Goal: Transaction & Acquisition: Purchase product/service

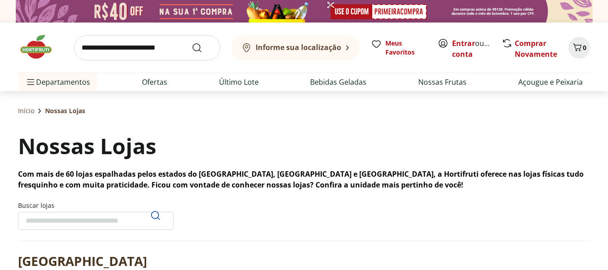
click at [311, 50] on b "Informe sua localização" at bounding box center [298, 47] width 86 height 10
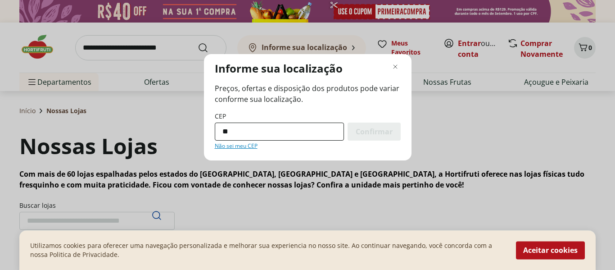
type input "*********"
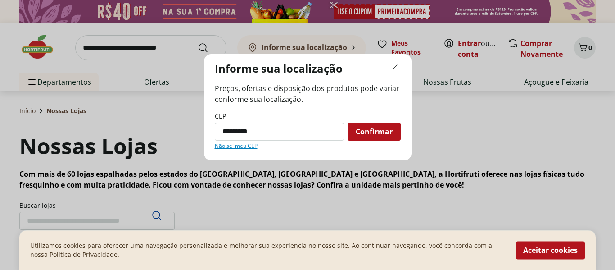
click at [362, 128] on span "Confirmar" at bounding box center [374, 131] width 37 height 7
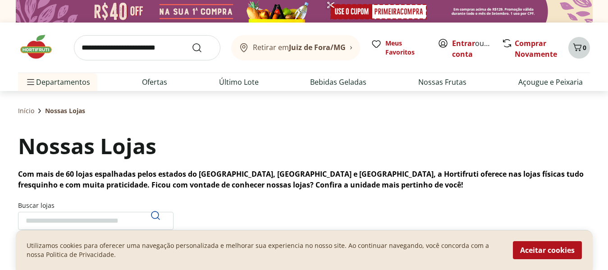
click at [585, 52] on button "0" at bounding box center [579, 48] width 22 height 22
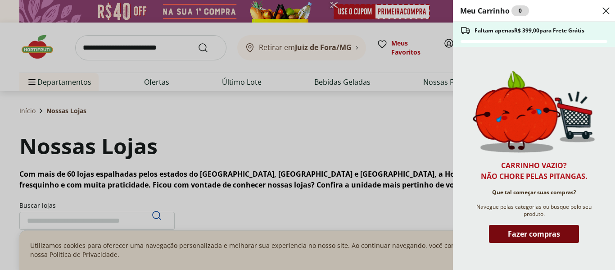
click at [544, 232] on span "Fazer compras" at bounding box center [534, 233] width 52 height 7
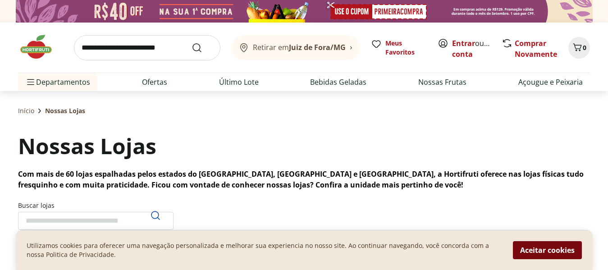
click at [551, 251] on button "Aceitar cookies" at bounding box center [546, 250] width 69 height 18
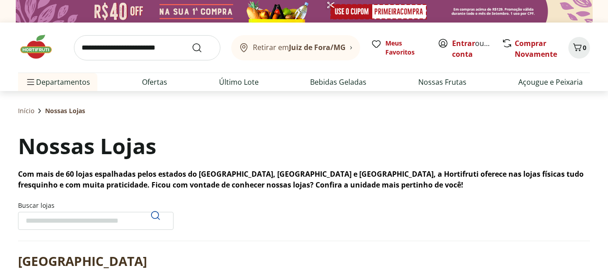
scroll to position [236, 0]
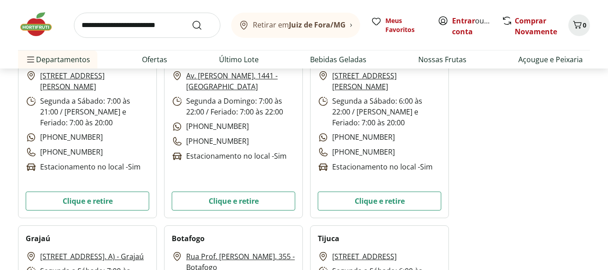
click at [299, 28] on b "Juiz de Fora/MG" at bounding box center [317, 25] width 57 height 10
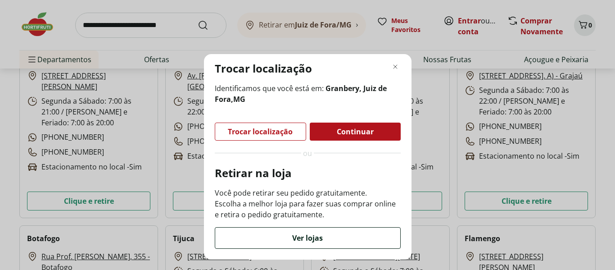
click at [332, 229] on div "Ver lojas" at bounding box center [307, 237] width 185 height 21
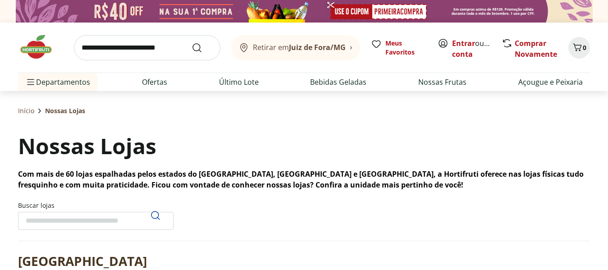
click at [313, 45] on b "Juiz de Fora/MG" at bounding box center [317, 47] width 57 height 10
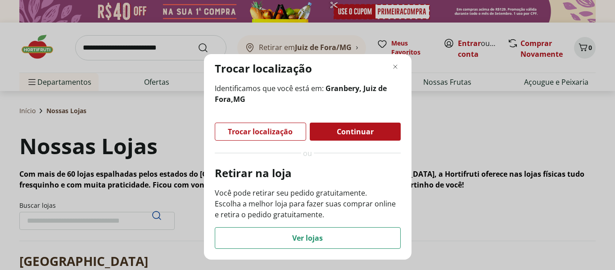
click at [354, 135] on span "Continuar" at bounding box center [355, 131] width 37 height 7
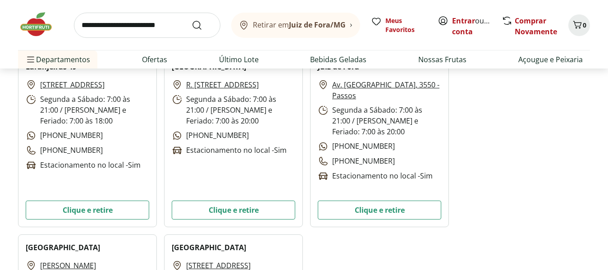
scroll to position [3470, 0]
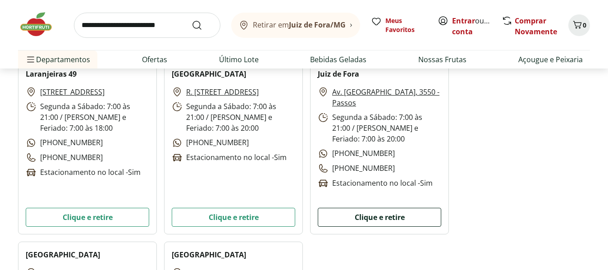
click at [372, 220] on button "Clique e retire" at bounding box center [378, 217] width 123 height 19
click at [373, 217] on button "Clique e retire" at bounding box center [378, 217] width 123 height 19
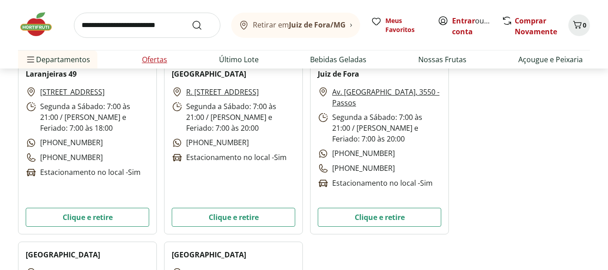
click at [161, 51] on li "Ofertas" at bounding box center [155, 59] width 40 height 18
click at [464, 21] on link "Entrar" at bounding box center [463, 21] width 23 height 10
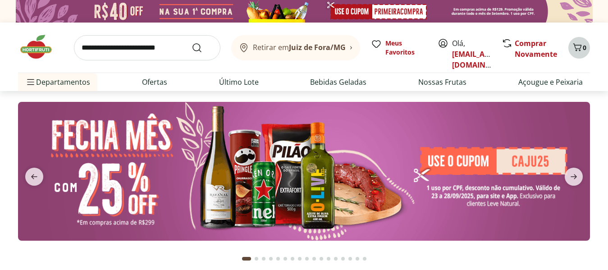
click at [582, 45] on span "0" at bounding box center [584, 47] width 4 height 9
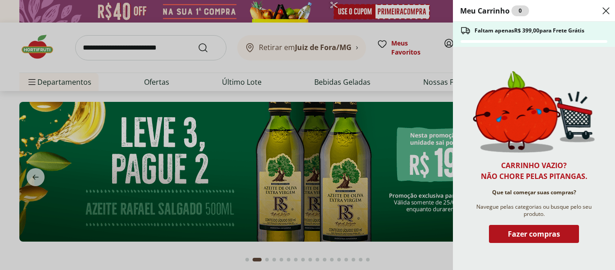
click at [607, 12] on icon "Close" at bounding box center [606, 10] width 11 height 11
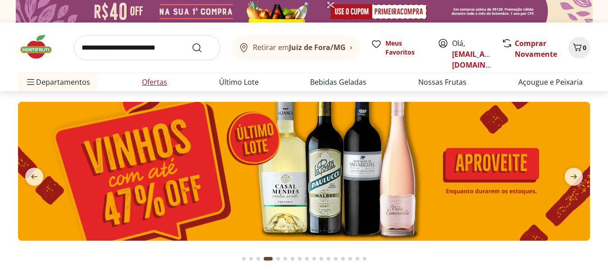
click at [162, 83] on link "Ofertas" at bounding box center [154, 82] width 25 height 11
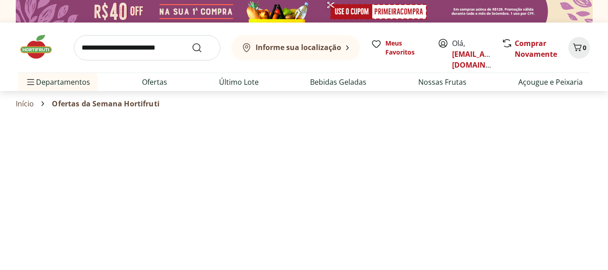
select select "**********"
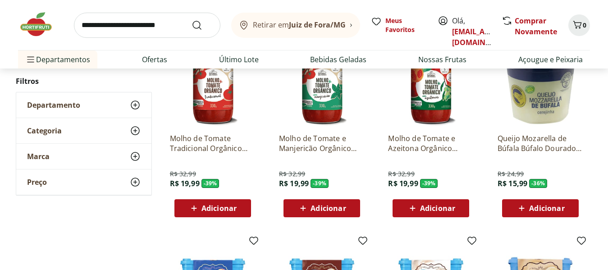
scroll to position [101, 0]
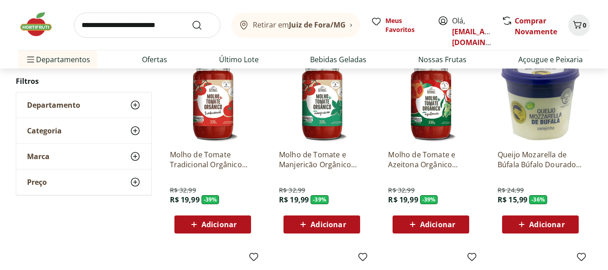
click at [339, 112] on img at bounding box center [322, 100] width 86 height 86
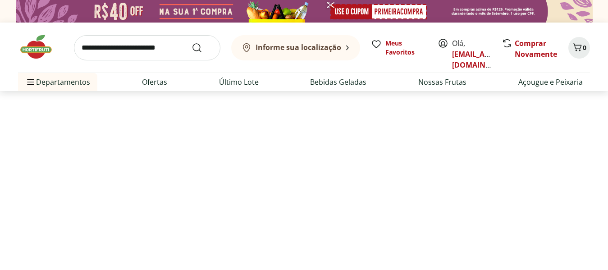
scroll to position [101, 0]
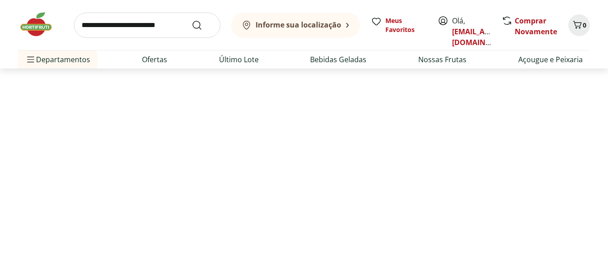
select select "**********"
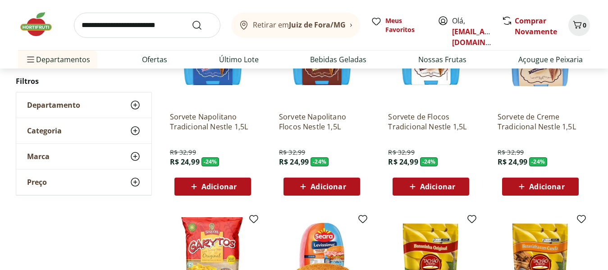
scroll to position [573, 0]
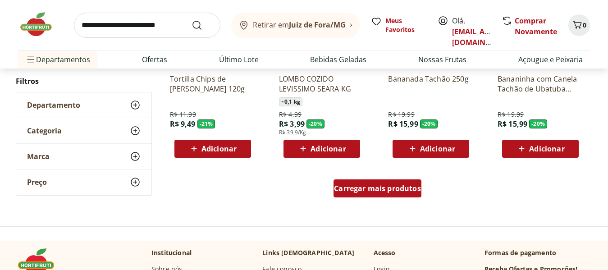
click at [359, 182] on div "Carregar mais produtos" at bounding box center [377, 188] width 88 height 18
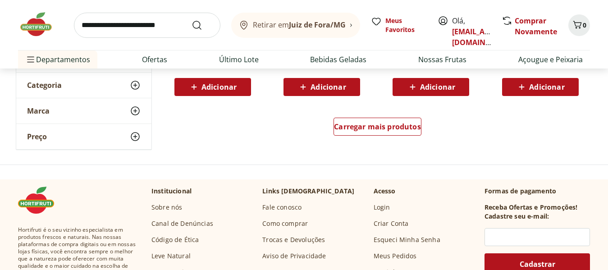
scroll to position [1238, 0]
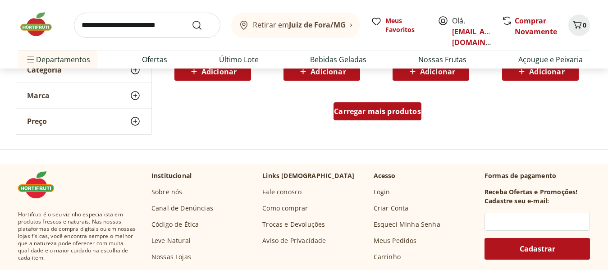
click at [393, 109] on span "Carregar mais produtos" at bounding box center [377, 111] width 87 height 7
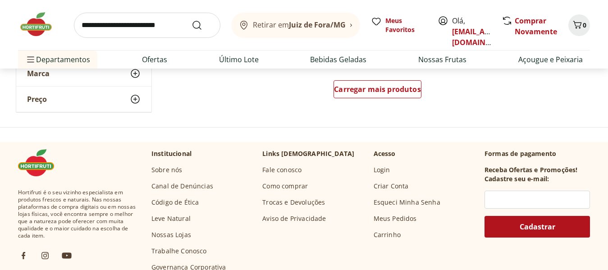
scroll to position [1852, 0]
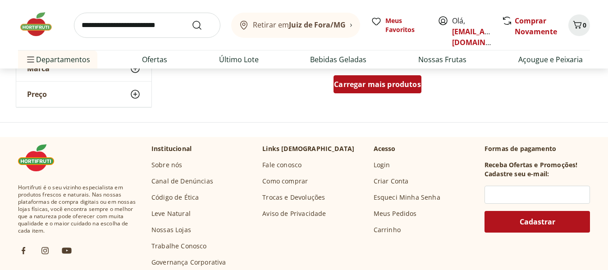
click at [371, 78] on div "Carregar mais produtos" at bounding box center [377, 84] width 88 height 18
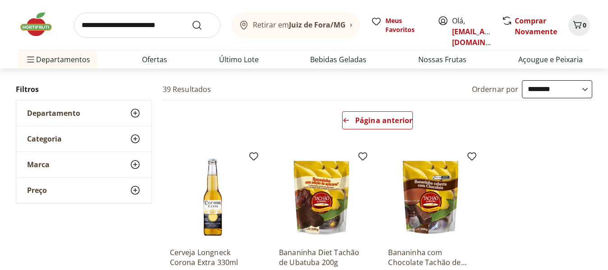
scroll to position [56, 0]
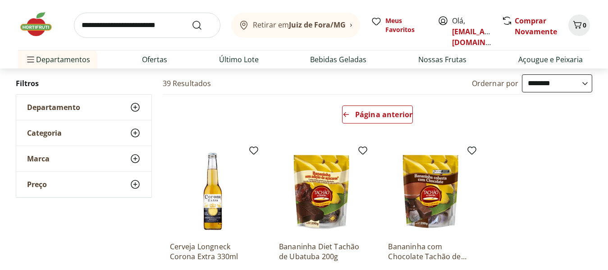
click at [106, 102] on div "Departamento" at bounding box center [83, 107] width 135 height 25
